Goal: Task Accomplishment & Management: Manage account settings

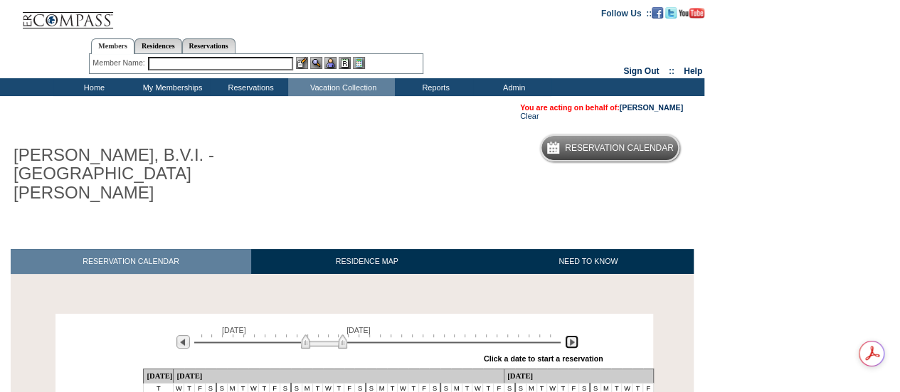
click at [567, 335] on img at bounding box center [572, 342] width 14 height 14
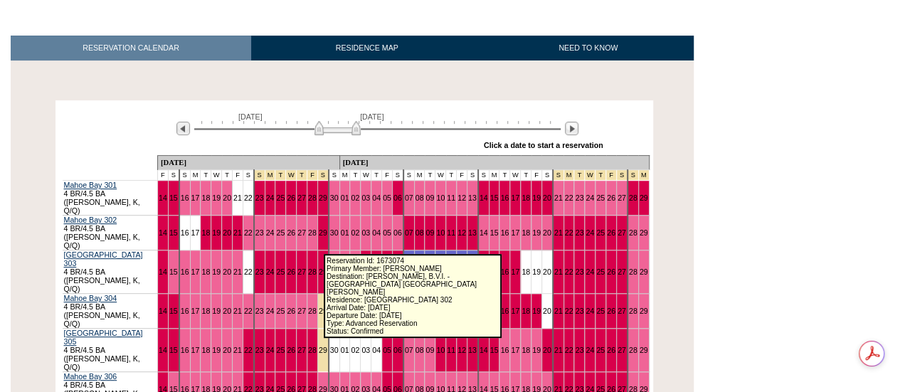
click at [330, 307] on link "30" at bounding box center [334, 311] width 9 height 9
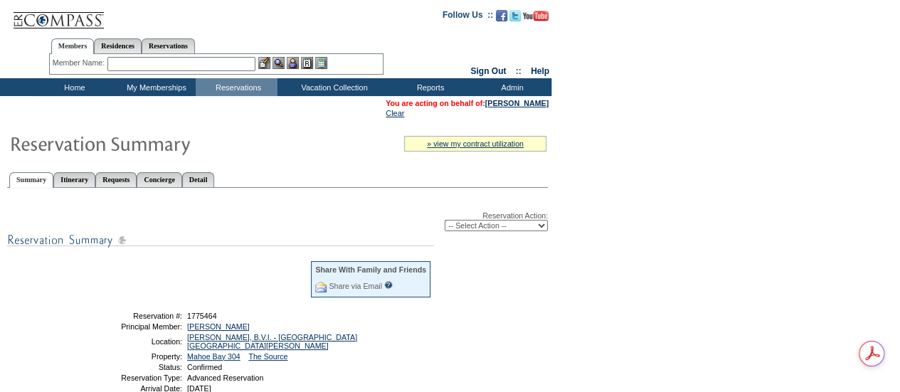
click at [474, 228] on select "-- Select Action -- Modify Reservation Dates Modify Reservation Cost Modify Occ…" at bounding box center [496, 225] width 103 height 11
select select "ChangeClubProp"
click at [445, 221] on select "-- Select Action -- Modify Reservation Dates Modify Reservation Cost Modify Occ…" at bounding box center [496, 225] width 103 height 11
